Goal: Task Accomplishment & Management: Complete application form

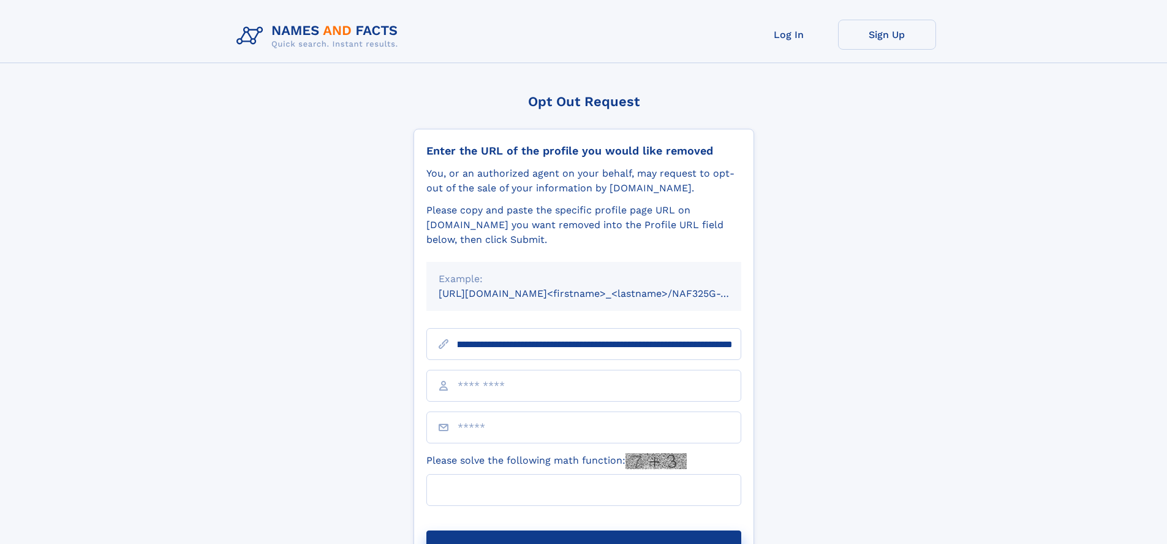
scroll to position [0, 148]
type input "**********"
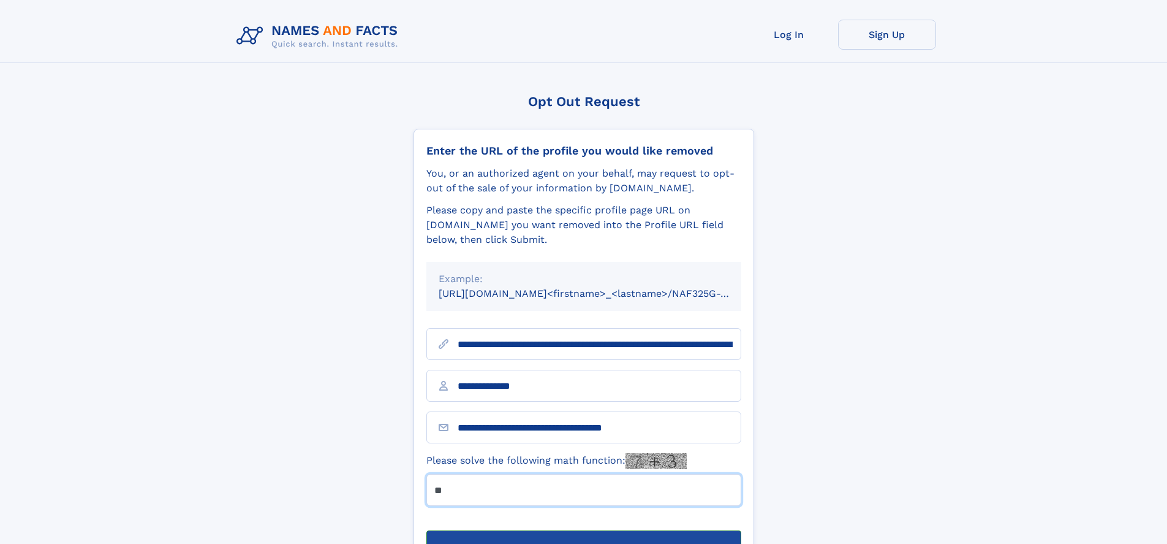
type input "**"
click at [583, 530] on button "Submit Opt Out Request" at bounding box center [584, 549] width 315 height 39
